Goal: Task Accomplishment & Management: Manage account settings

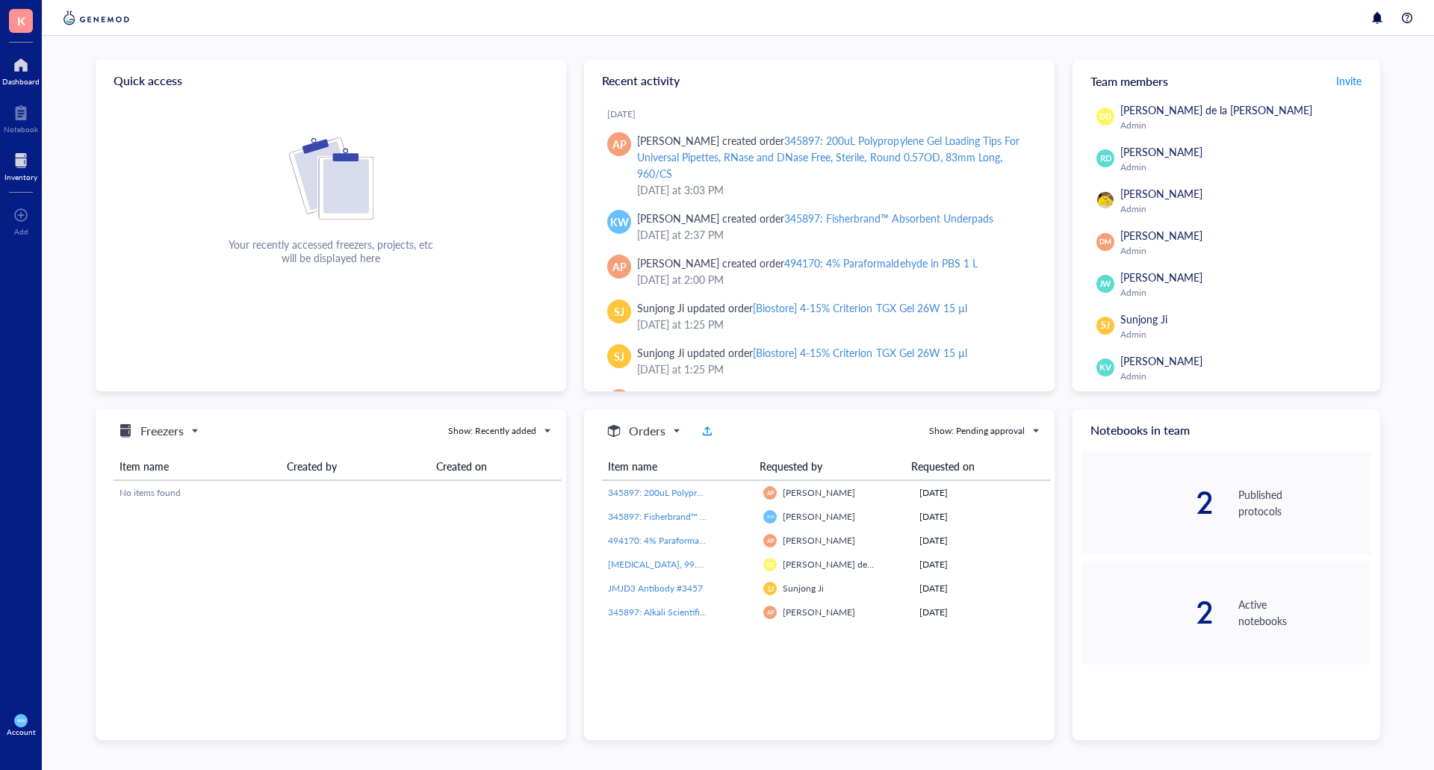
click at [35, 160] on div at bounding box center [20, 161] width 33 height 24
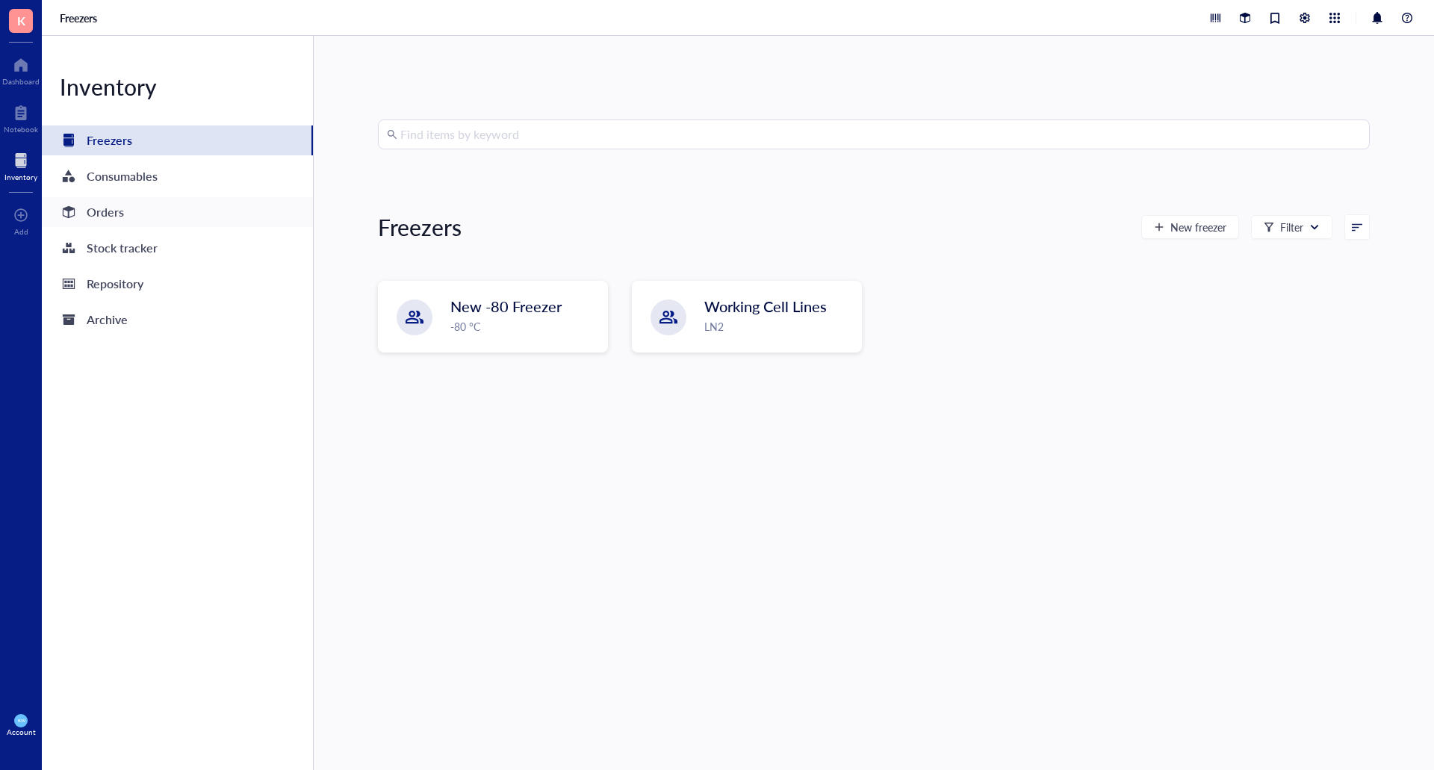
click at [102, 210] on div "Orders" at bounding box center [105, 212] width 37 height 21
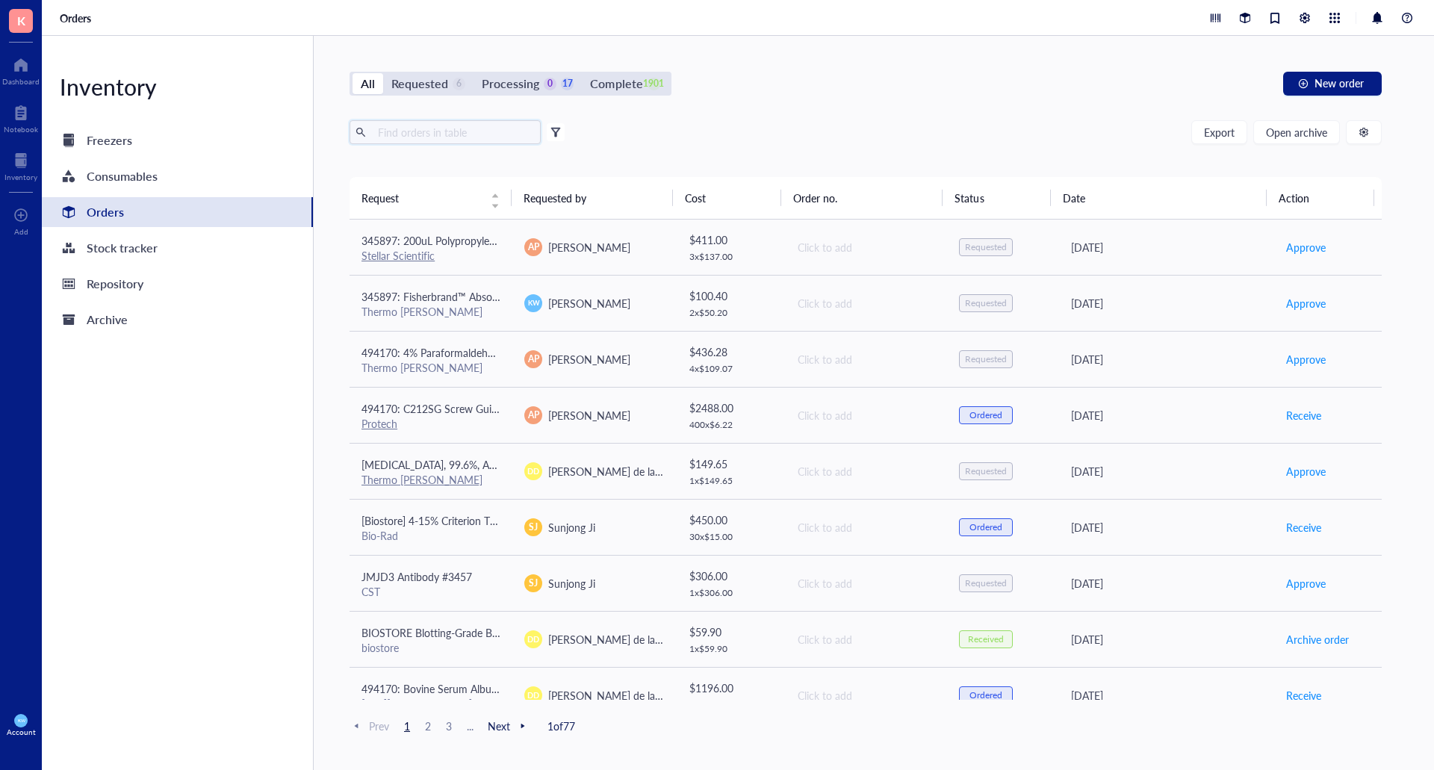
click at [439, 127] on input "text" at bounding box center [453, 132] width 163 height 22
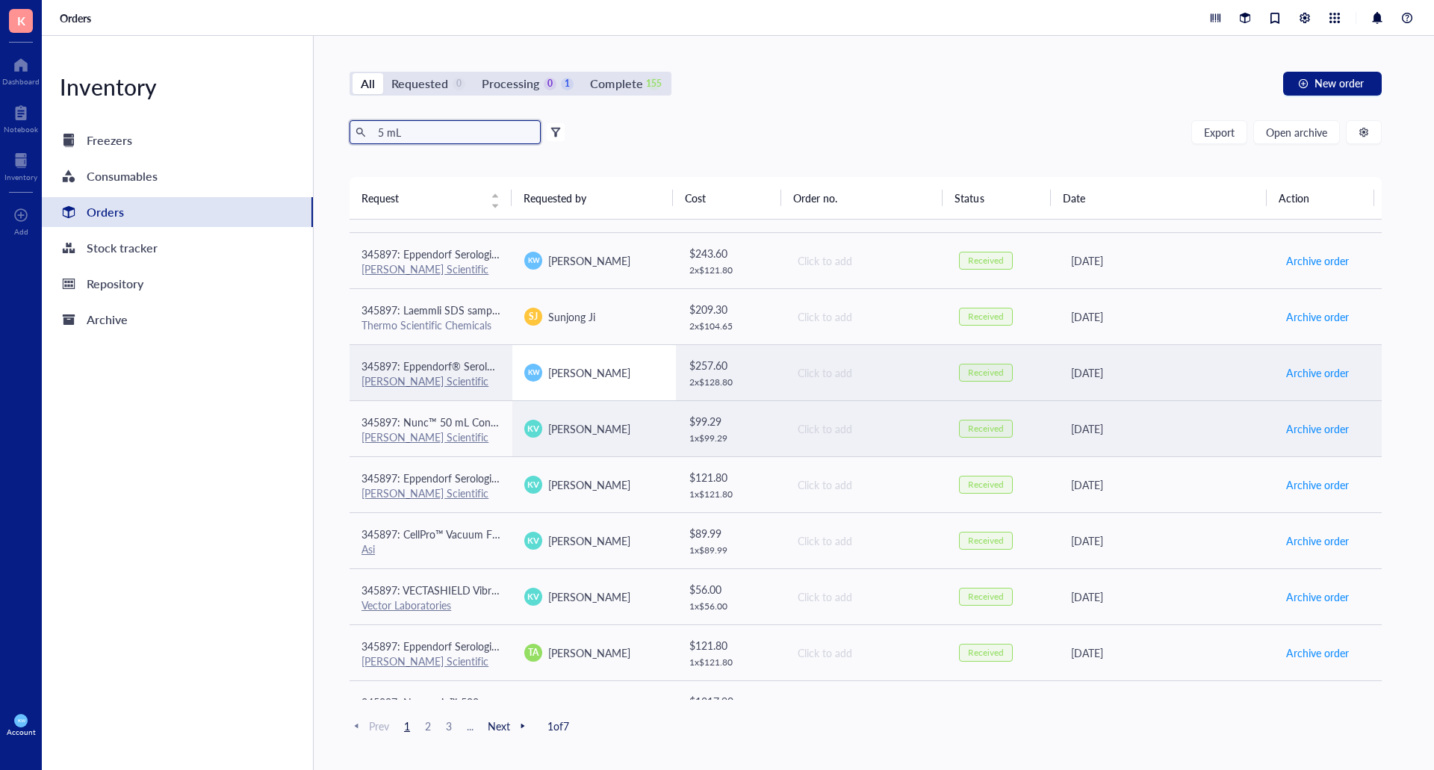
scroll to position [598, 0]
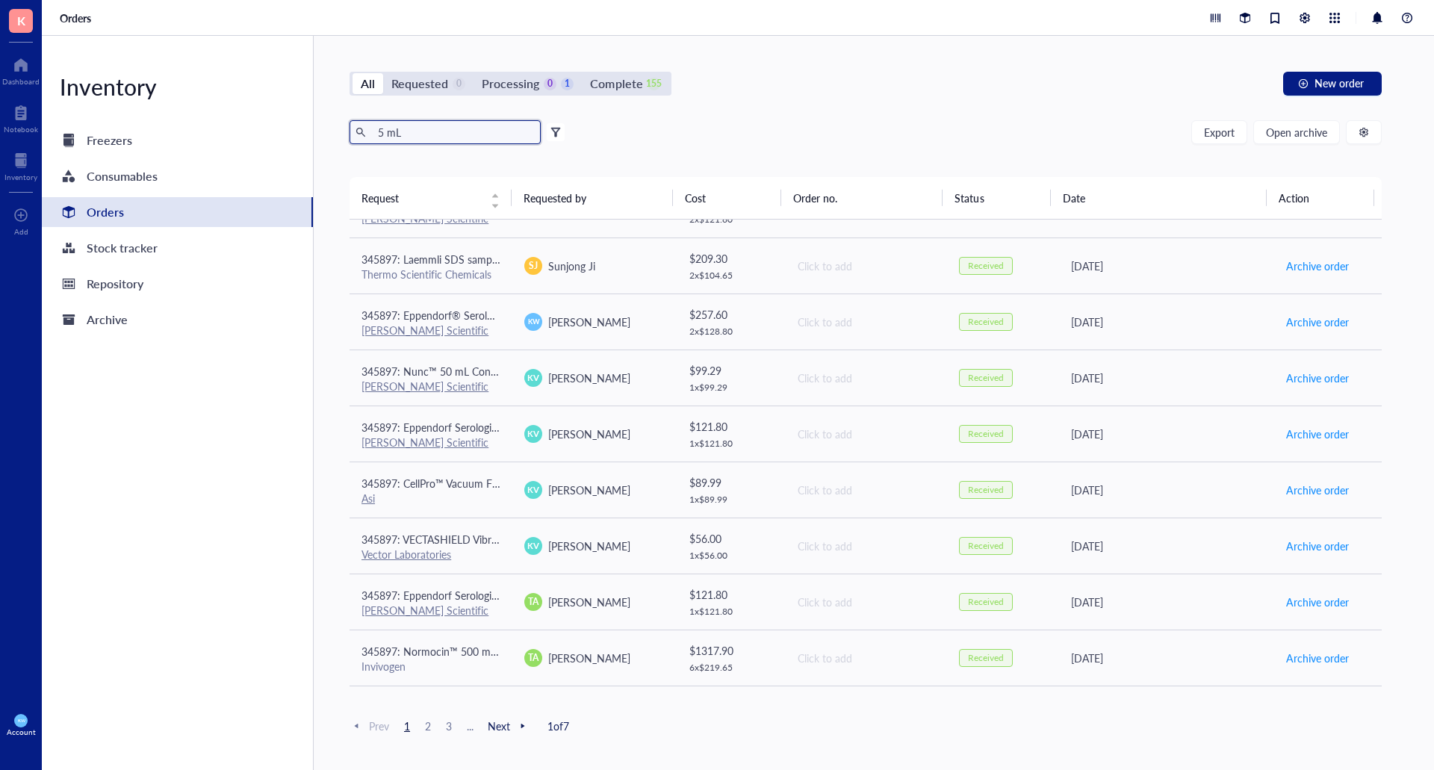
click at [446, 137] on input "5 mL" at bounding box center [453, 132] width 163 height 22
type input "conical"
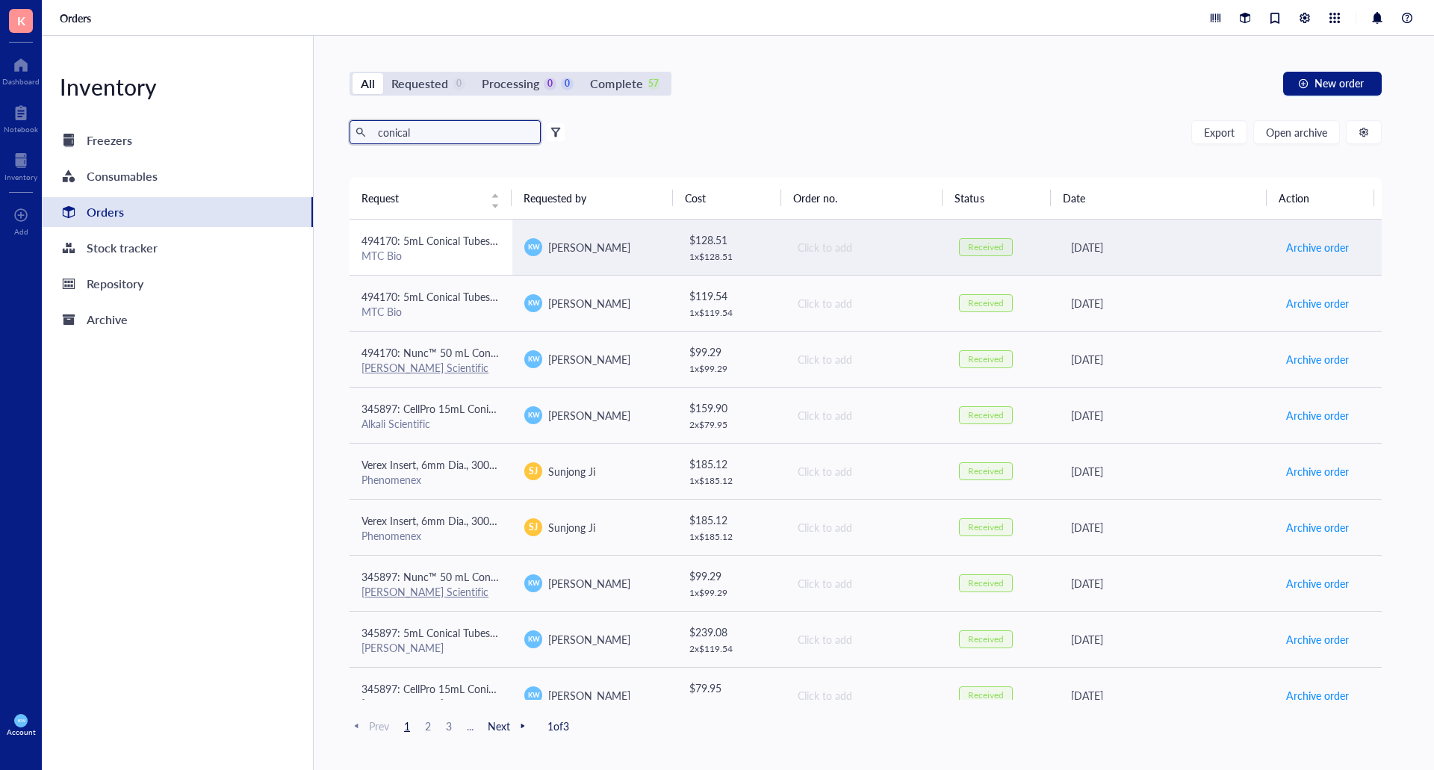
click at [450, 258] on div "MTC Bio" at bounding box center [431, 255] width 139 height 13
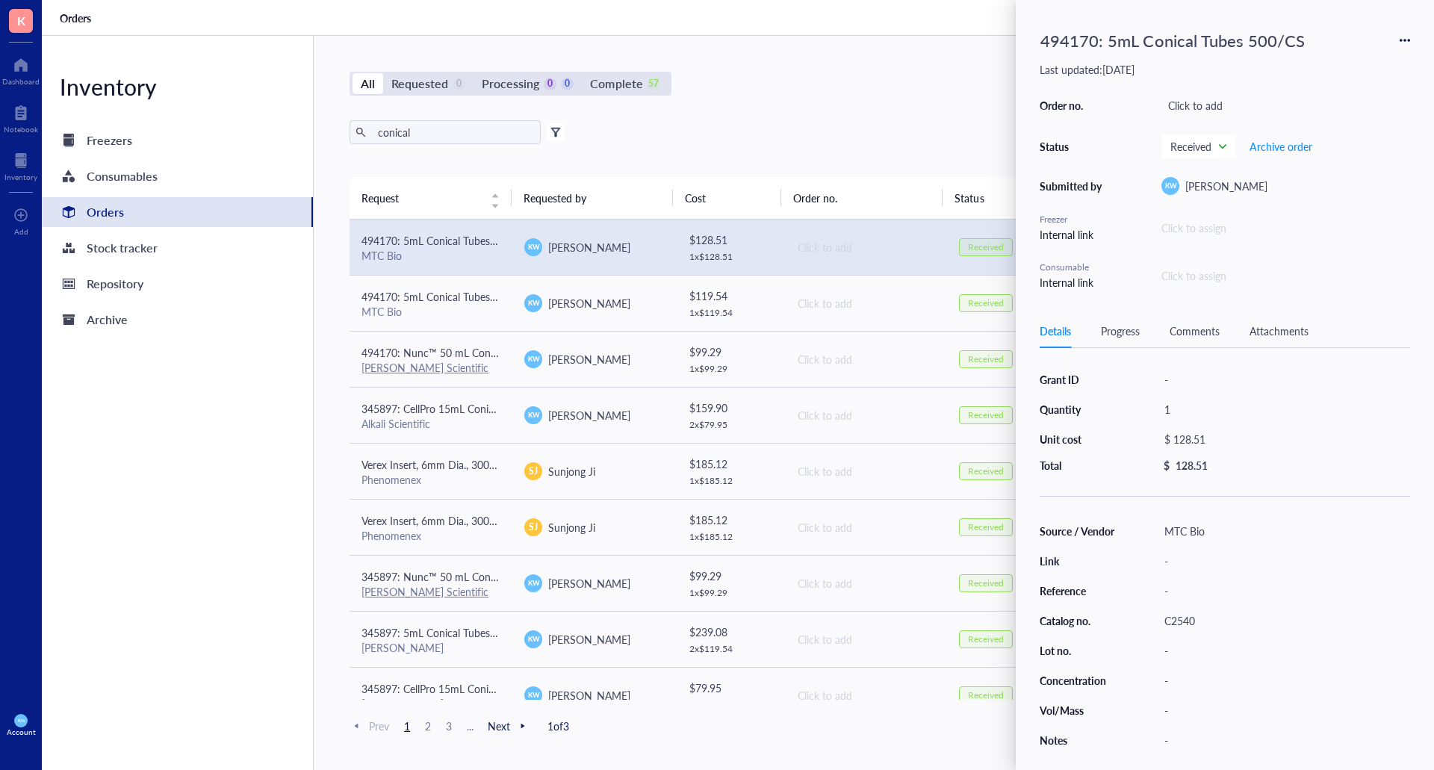
click at [1400, 33] on div "494170: 5mL Conical Tubes 500/CS" at bounding box center [1225, 40] width 370 height 33
click at [1407, 37] on icon at bounding box center [1405, 40] width 10 height 10
click at [1321, 61] on span "Request again" at bounding box center [1352, 62] width 94 height 16
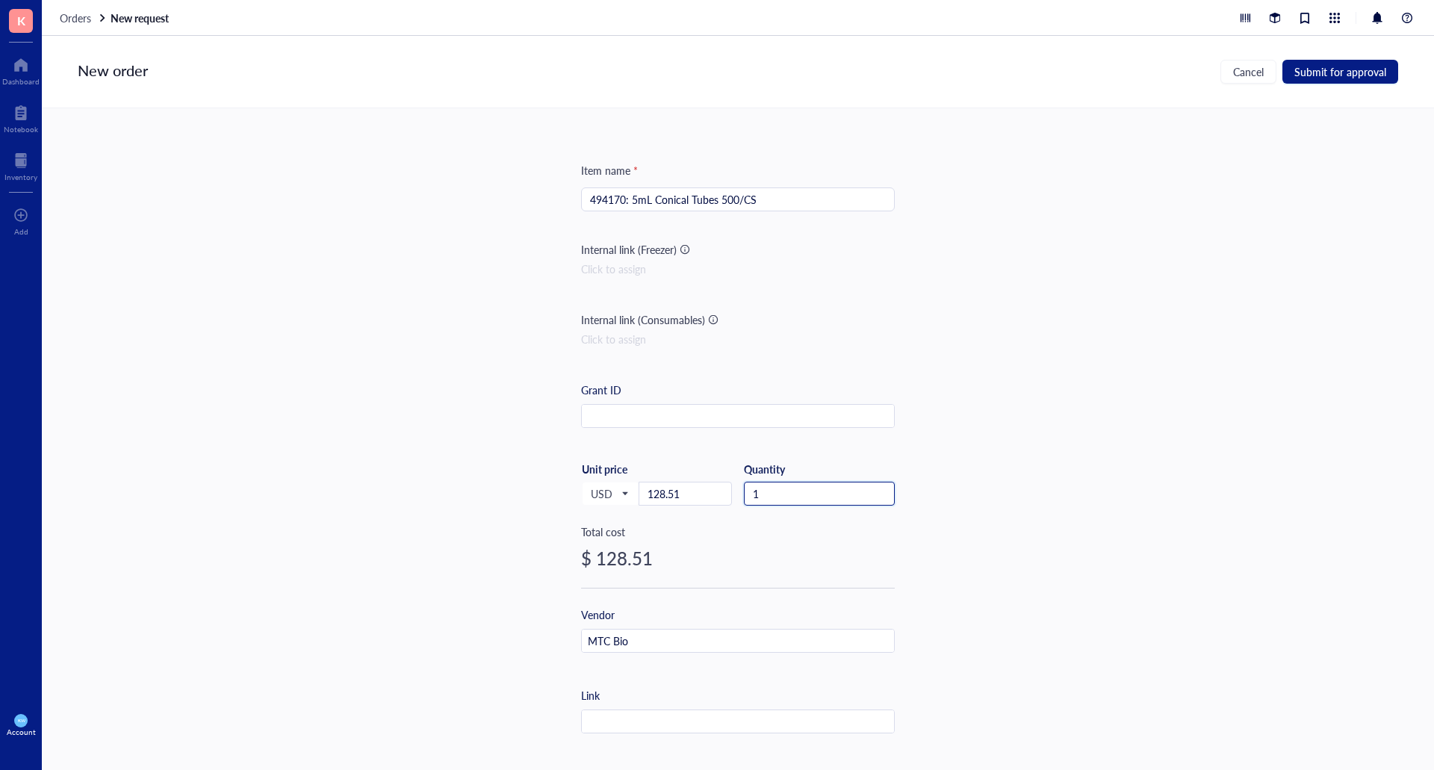
drag, startPoint x: 778, startPoint y: 496, endPoint x: 626, endPoint y: 477, distance: 152.9
click at [627, 477] on div "USD Unit price 128.51 Quantity 1" at bounding box center [738, 492] width 314 height 61
click at [1359, 60] on button "Submit for approval" at bounding box center [1341, 72] width 116 height 24
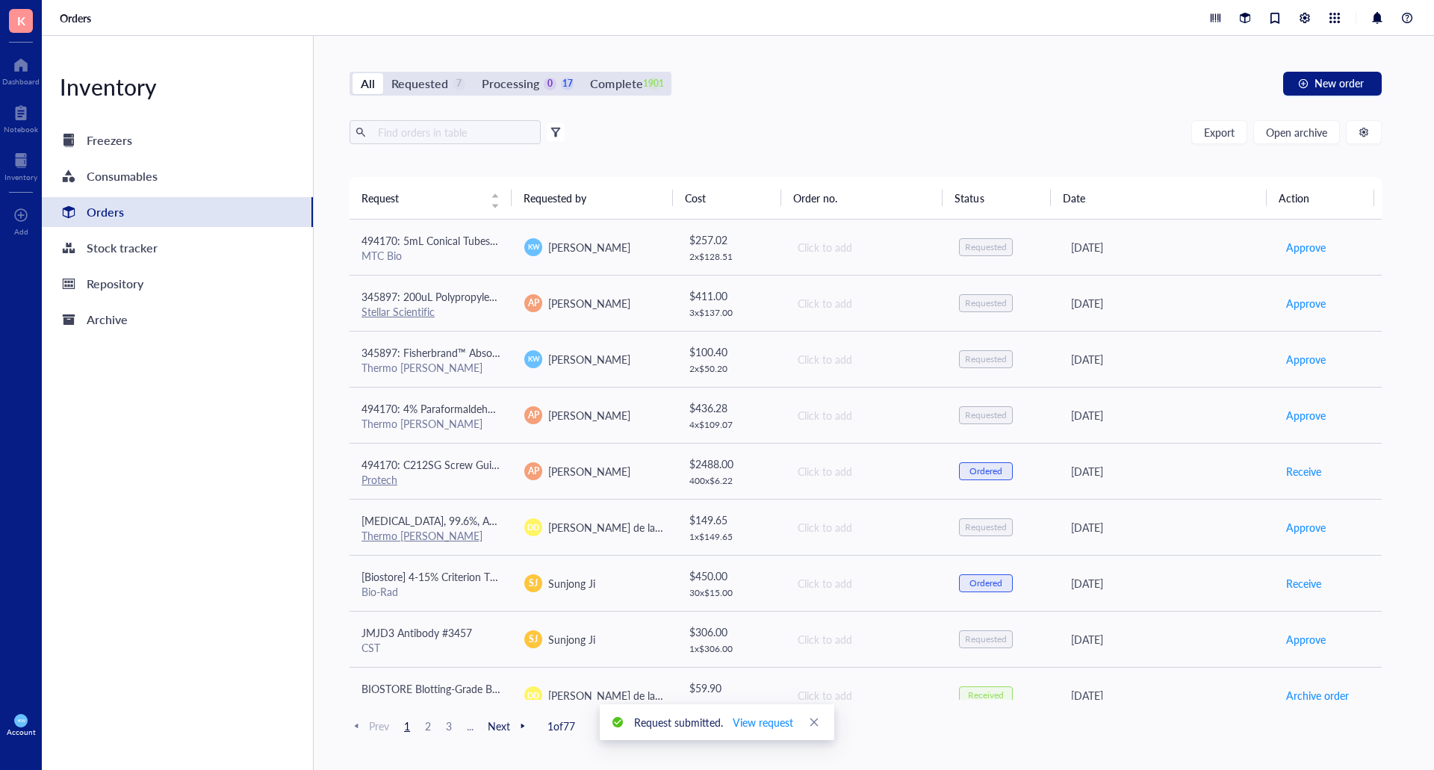
click at [449, 71] on div "All Requested 7 Processing 0 17 Complete 1901 New order Export Open archive Fil…" at bounding box center [866, 403] width 1104 height 734
click at [451, 79] on div "Requested 7" at bounding box center [428, 83] width 74 height 21
click at [383, 73] on input "Requested 7" at bounding box center [383, 73] width 0 height 0
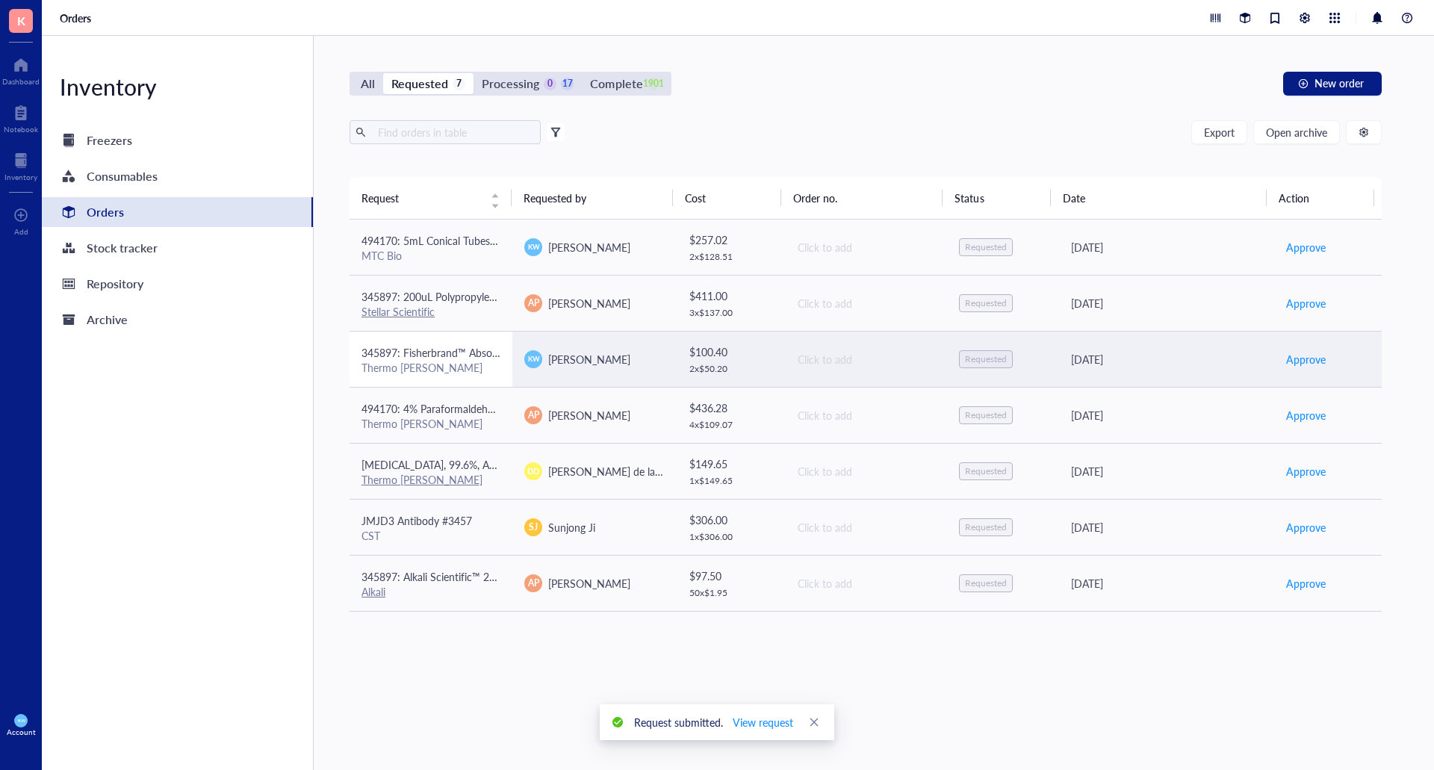
click at [430, 362] on div "Thermo [PERSON_NAME]" at bounding box center [431, 367] width 139 height 13
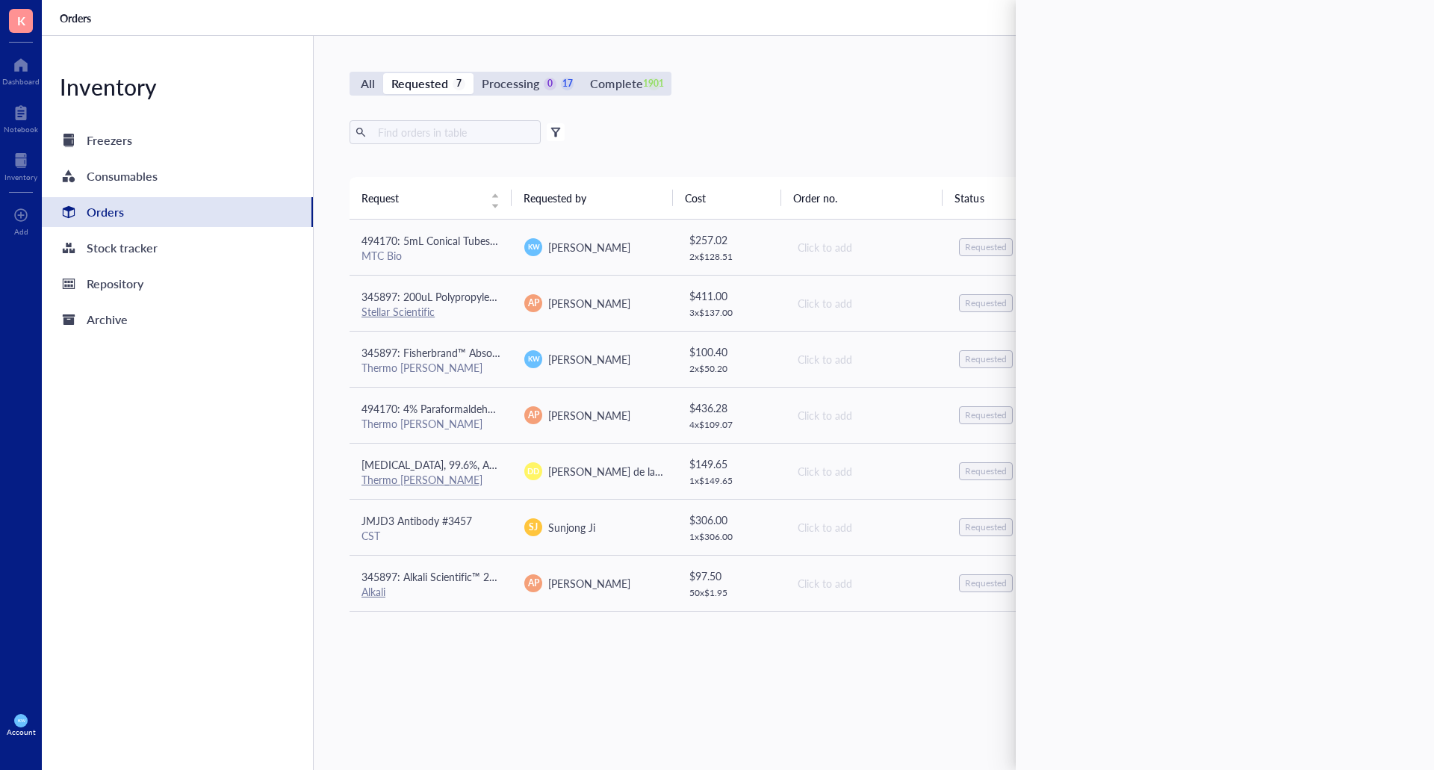
click at [816, 111] on div "All Requested 7 Processing 0 17 Complete 1901 New order Export Open archive Fil…" at bounding box center [866, 403] width 1104 height 734
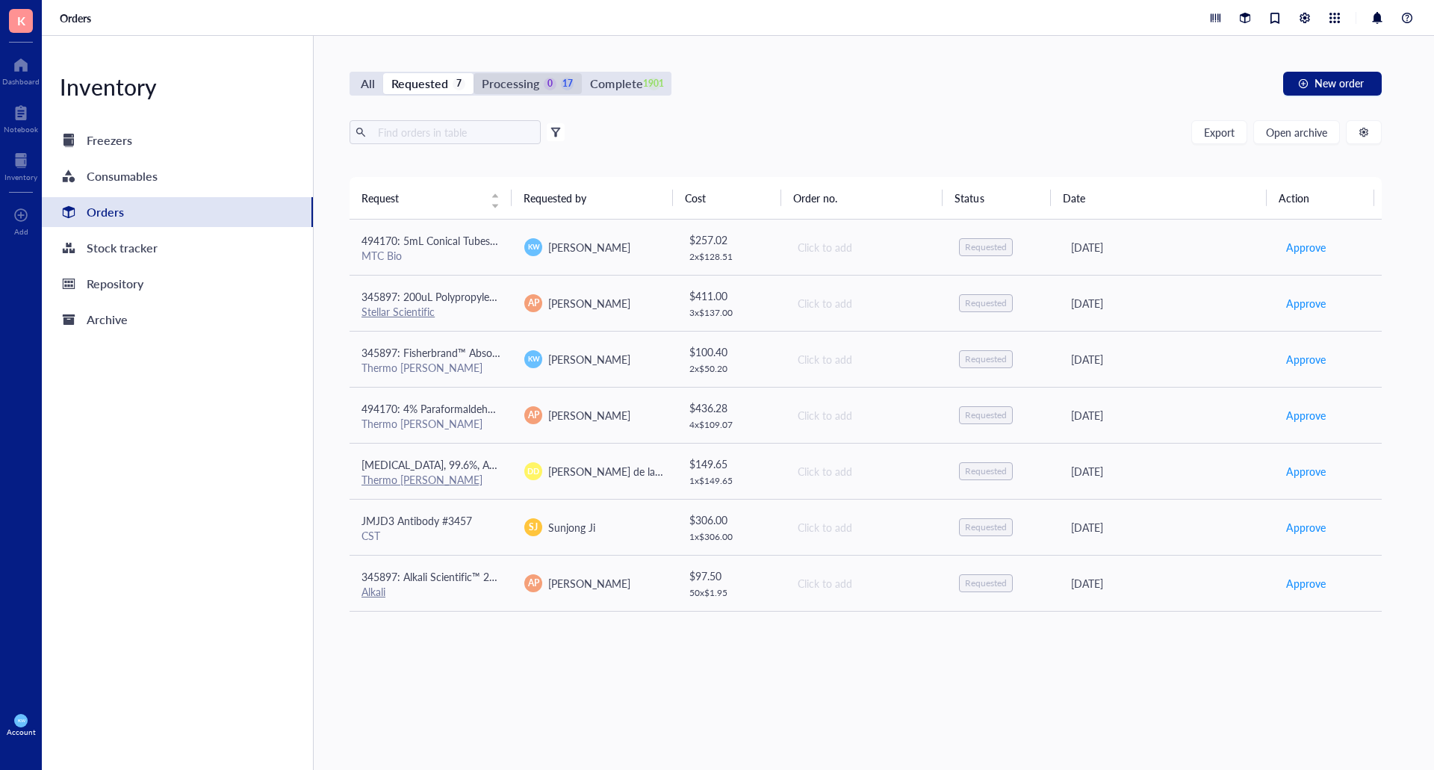
click at [542, 87] on div "Processing 0 17" at bounding box center [528, 83] width 92 height 21
click at [474, 73] on input "Processing 0 17" at bounding box center [474, 73] width 0 height 0
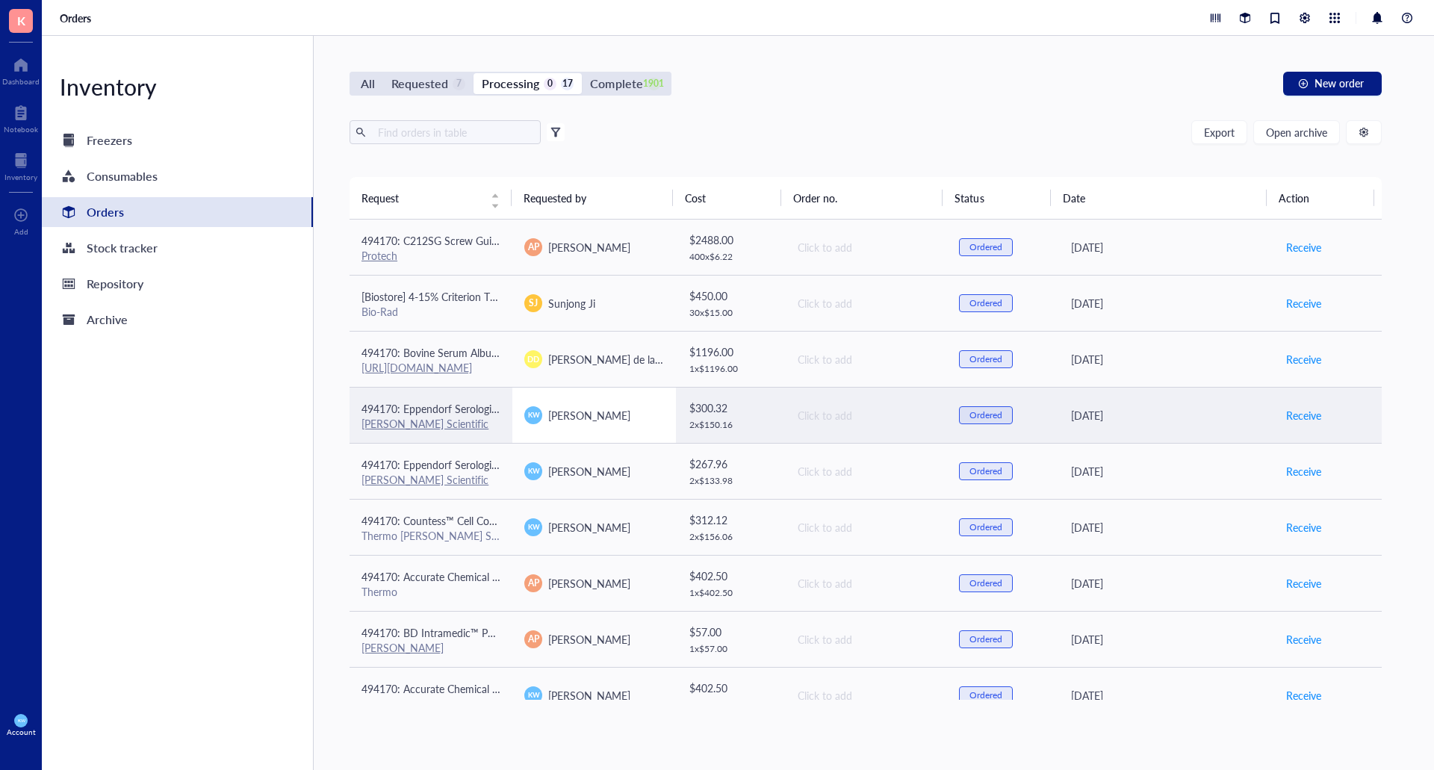
click at [568, 421] on span "[PERSON_NAME]" at bounding box center [589, 415] width 82 height 15
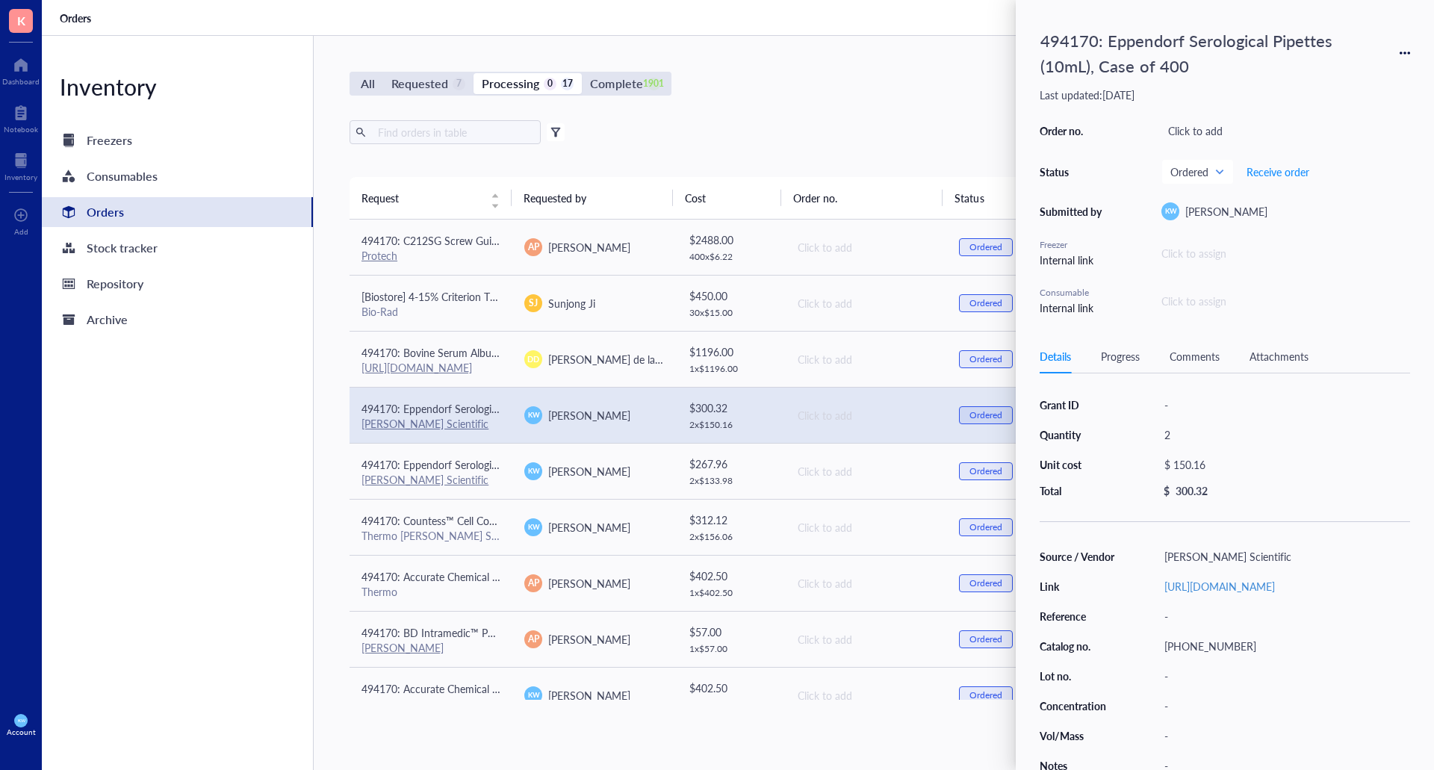
click at [745, 154] on div "Export Open archive Filter by: Requester Requested on Source / Vendor Last upda…" at bounding box center [866, 148] width 1032 height 57
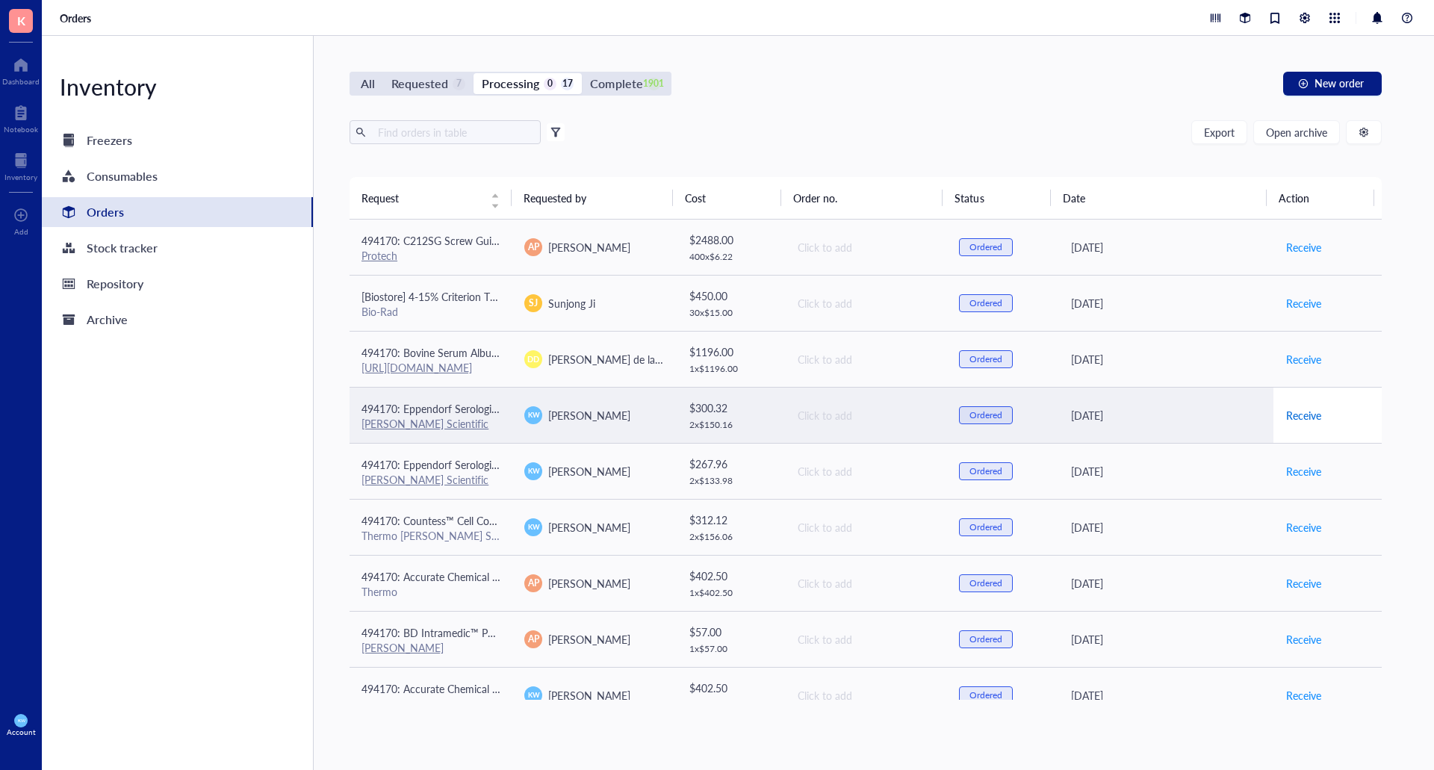
click at [1294, 416] on span "Receive" at bounding box center [1303, 415] width 35 height 16
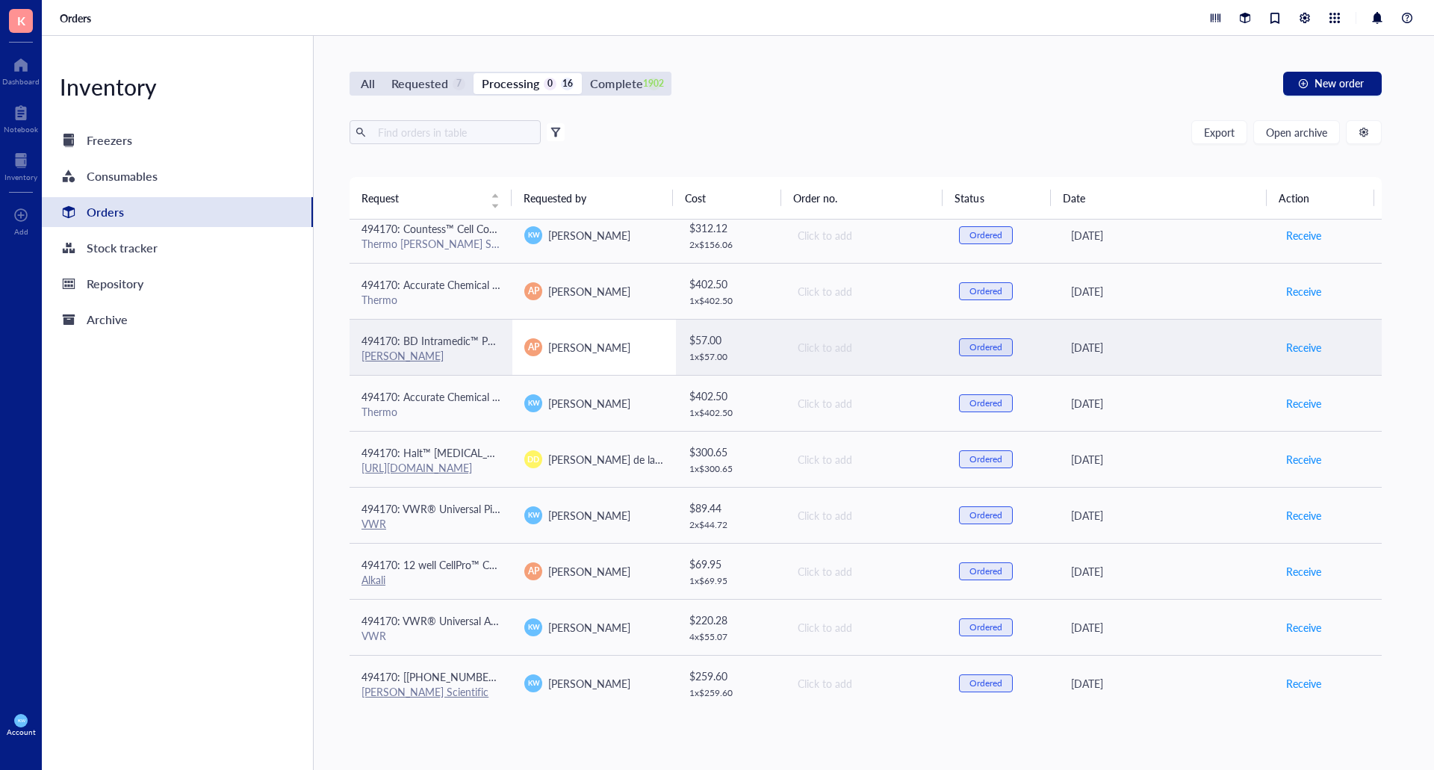
scroll to position [299, 0]
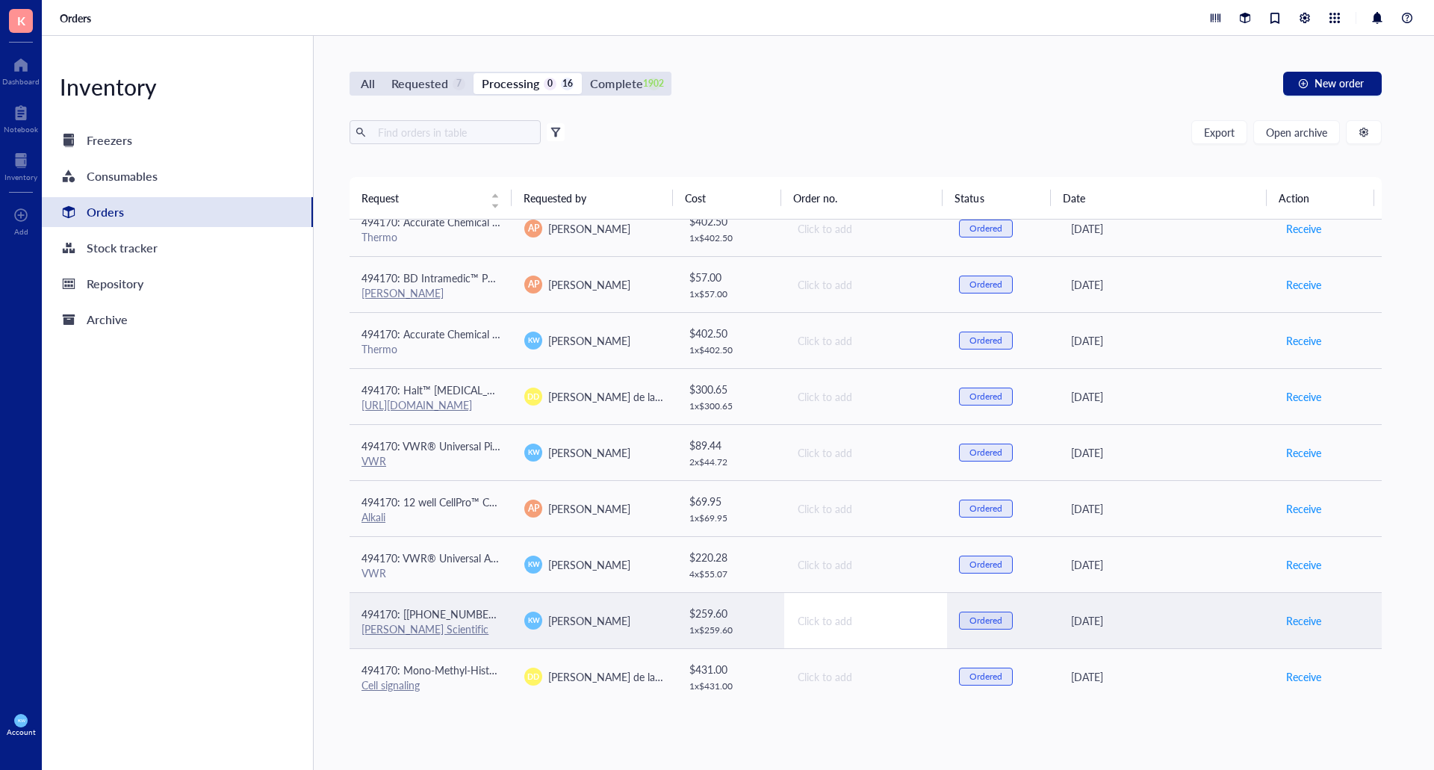
click at [812, 613] on div "Click to add" at bounding box center [866, 621] width 137 height 16
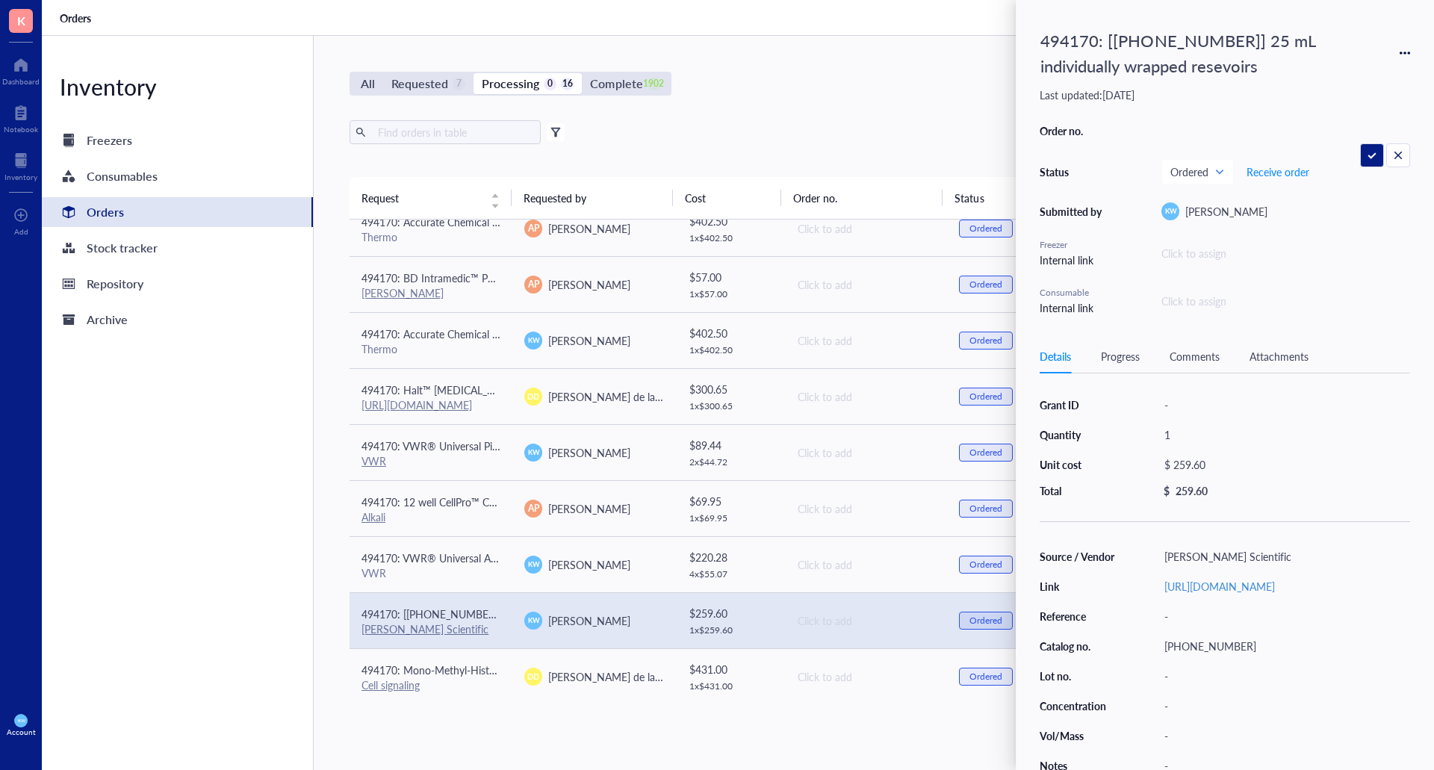
click at [730, 77] on div "All Requested 7 Processing 0 16 Complete 1902 New order" at bounding box center [866, 84] width 1032 height 24
click at [963, 104] on div "All Requested 7 Processing 0 16 Complete 1902 New order Export Open archive Fil…" at bounding box center [866, 403] width 1104 height 734
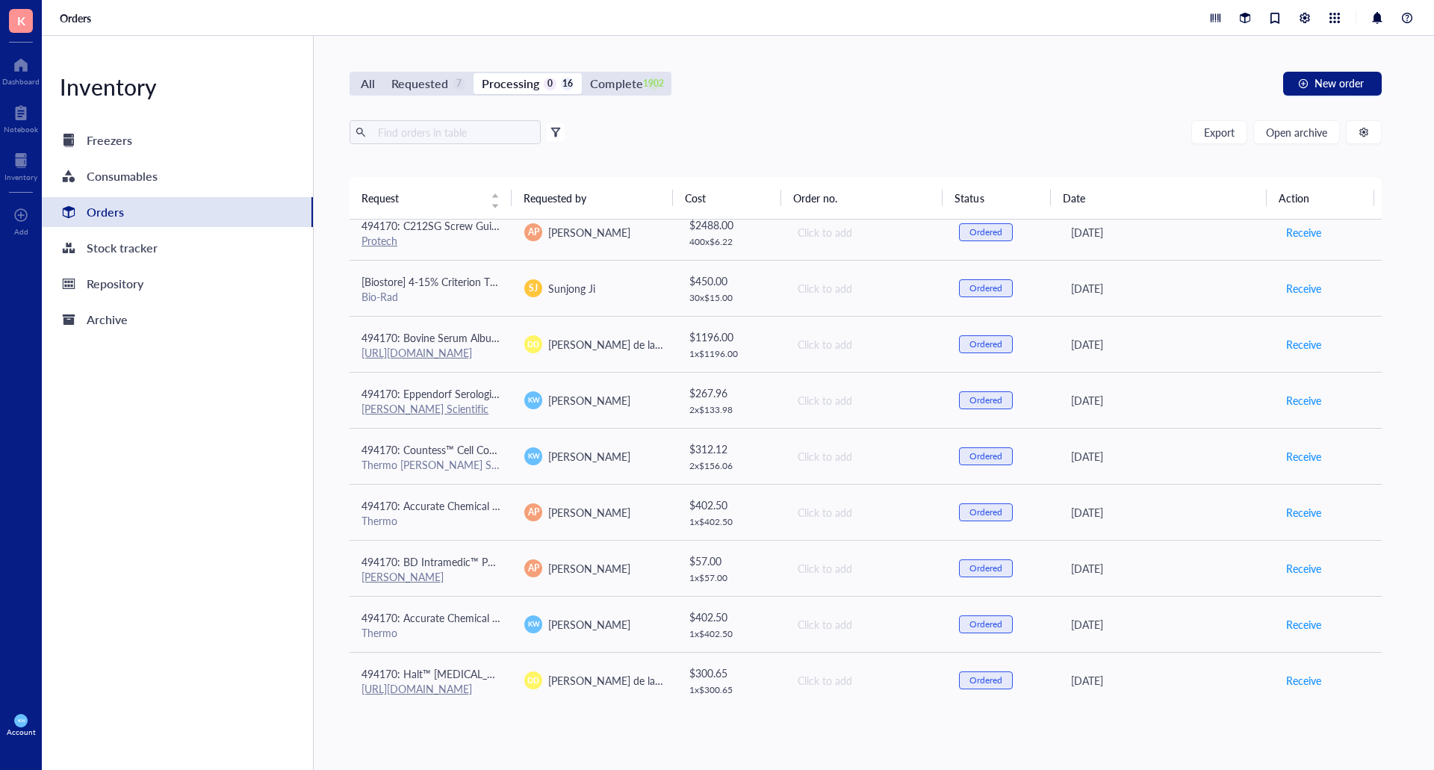
scroll to position [0, 0]
